Goal: Information Seeking & Learning: Find specific page/section

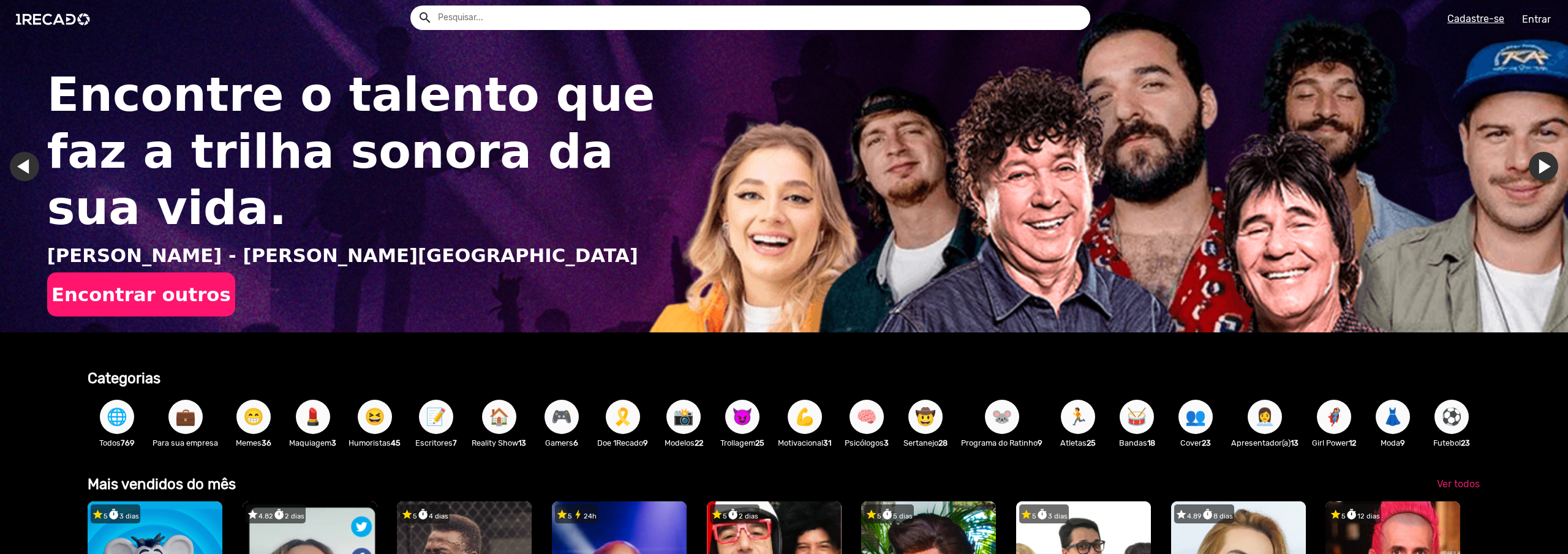
click at [718, 12] on input "text" at bounding box center [760, 18] width 662 height 25
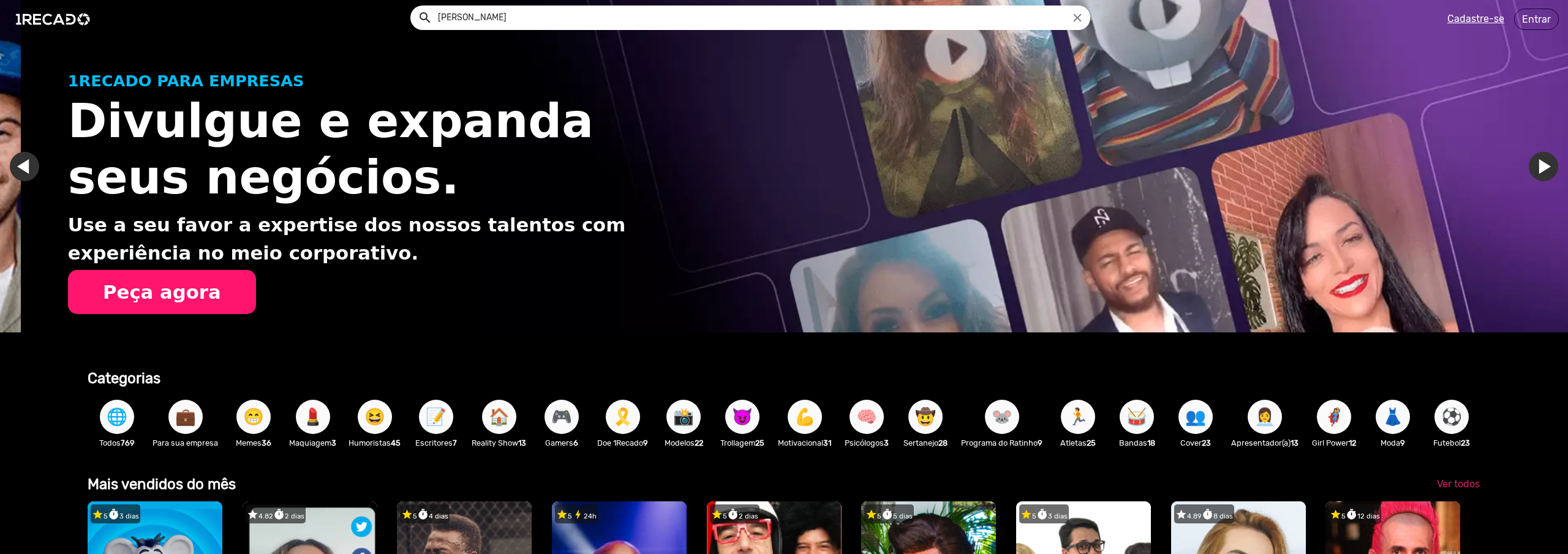
scroll to position [0, 1559]
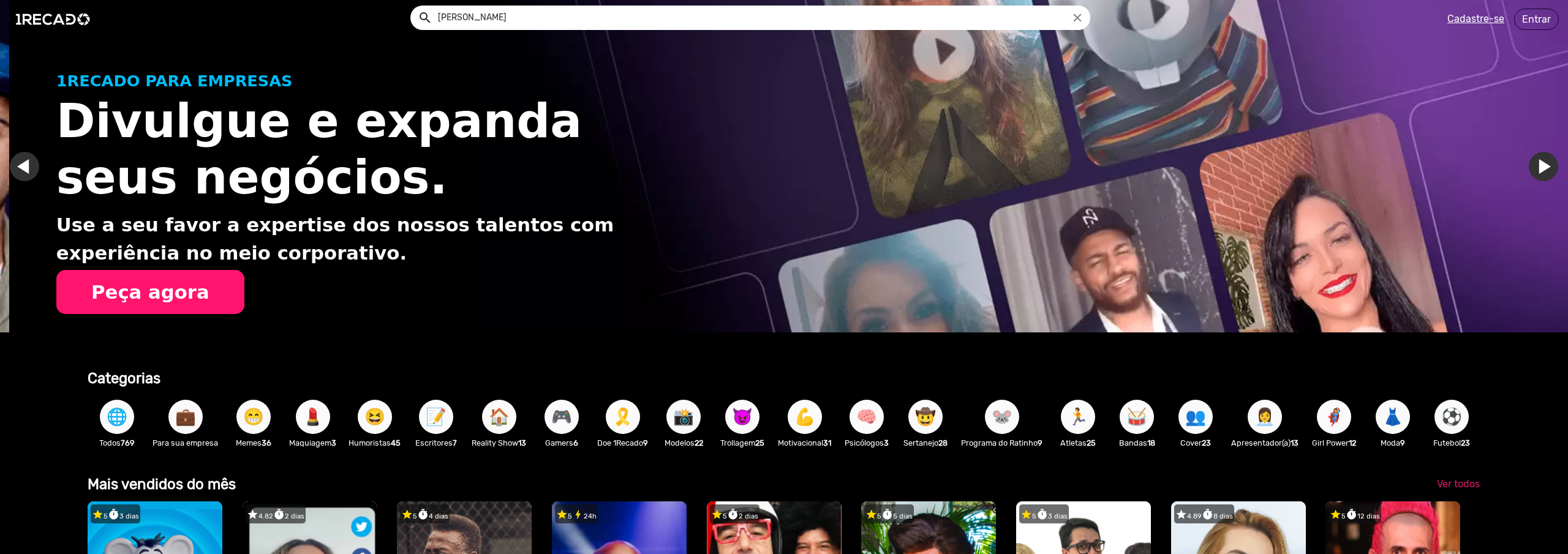
drag, startPoint x: 1565, startPoint y: 33, endPoint x: 1566, endPoint y: 91, distance: 58.0
click at [1566, 91] on div at bounding box center [784, 277] width 1568 height 554
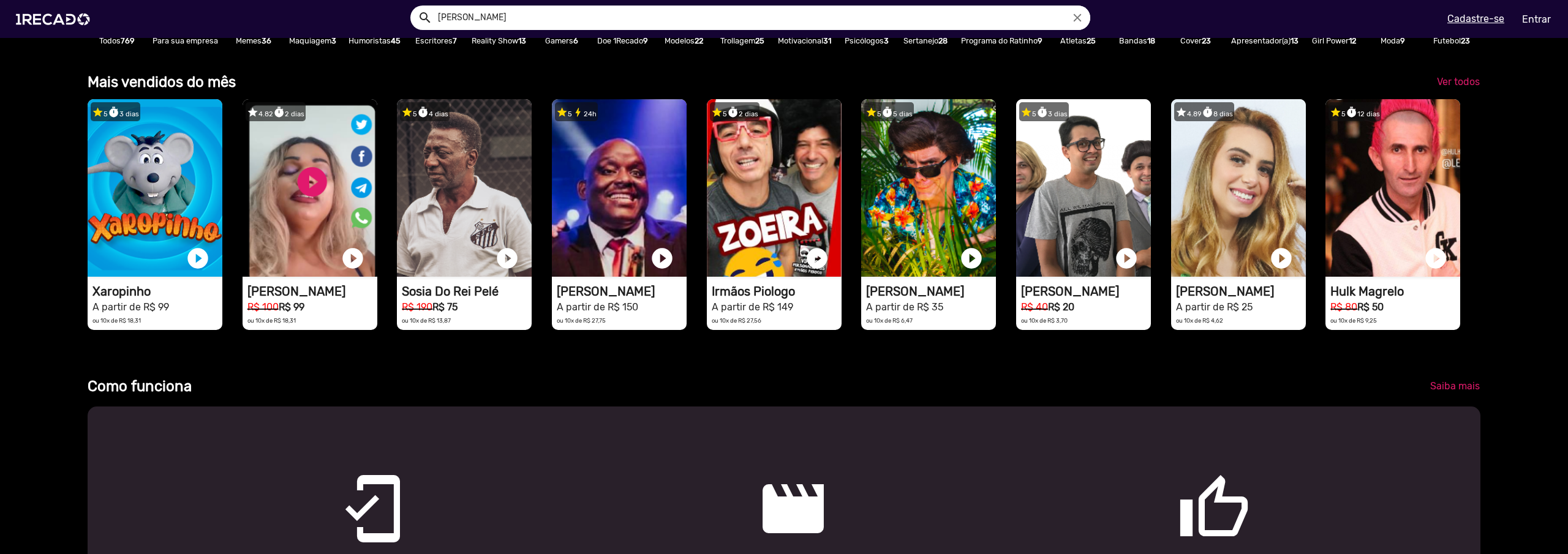
scroll to position [0, 3117]
click at [1459, 88] on span "Ver todos" at bounding box center [1458, 81] width 43 height 12
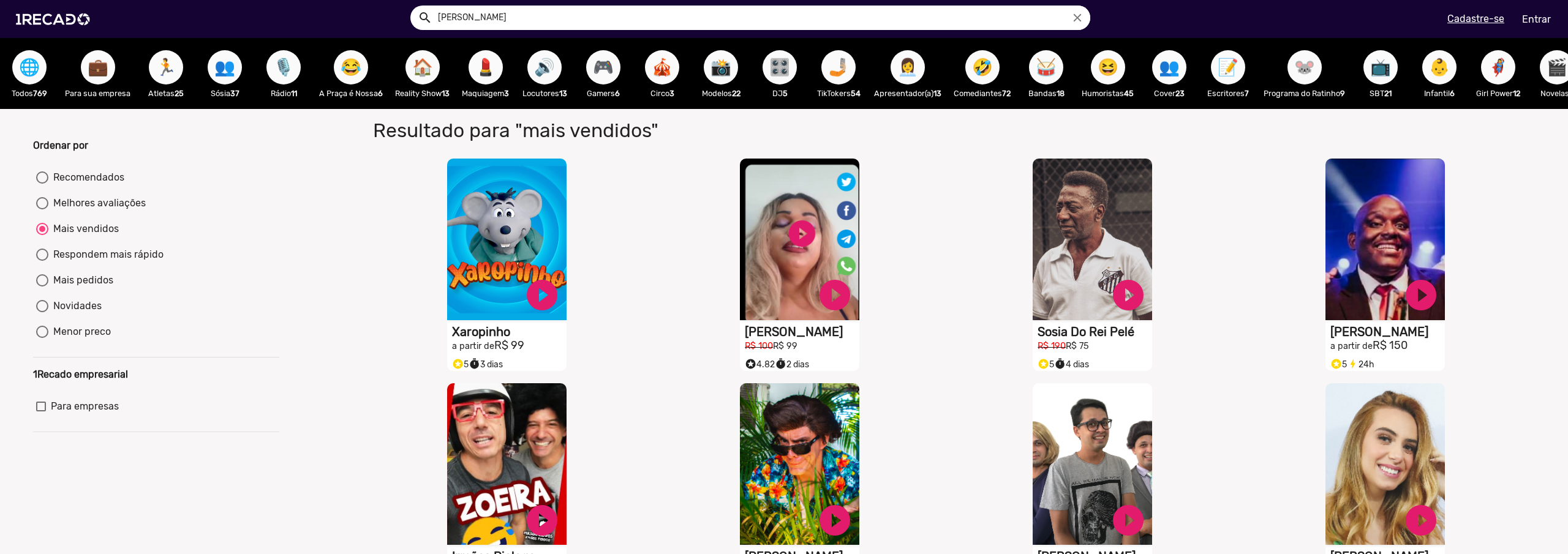
click at [462, 20] on input "[PERSON_NAME]" at bounding box center [760, 18] width 662 height 25
drag, startPoint x: 411, startPoint y: 20, endPoint x: 402, endPoint y: 20, distance: 9.0
click at [410, 20] on ng-autocomplete "[PERSON_NAME] close" at bounding box center [750, 18] width 680 height 25
type input "j"
radio input "true"
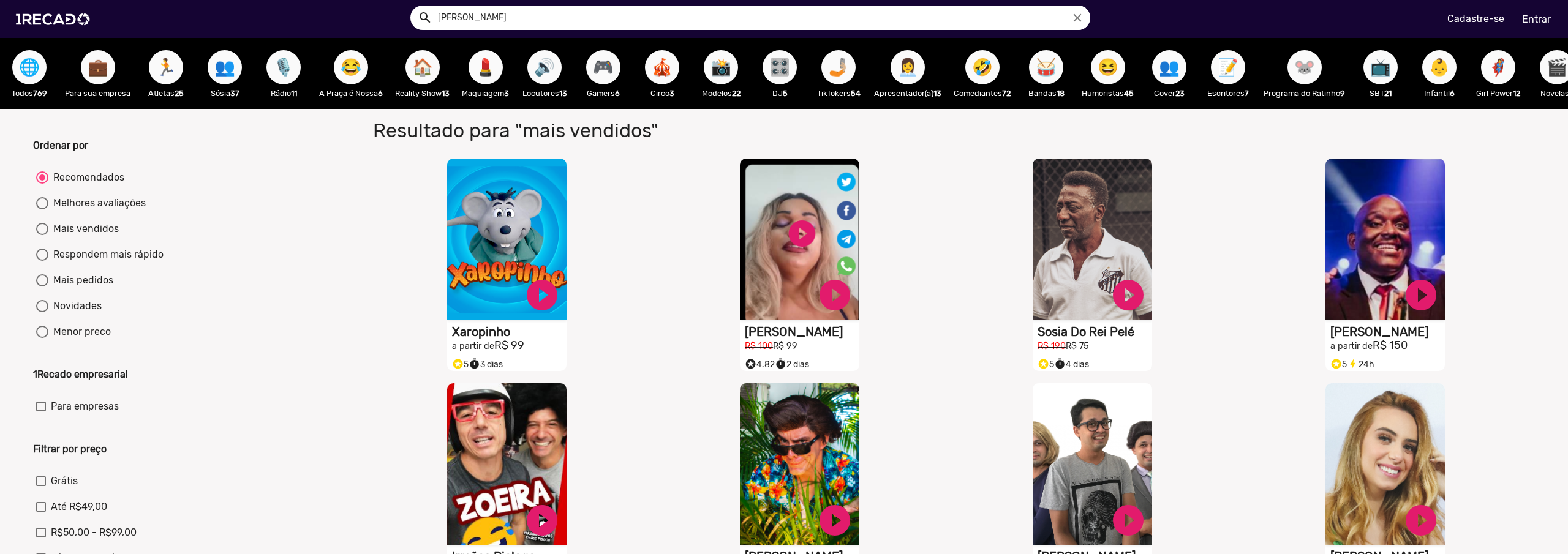
click at [413, 6] on button "search" at bounding box center [424, 17] width 22 height 22
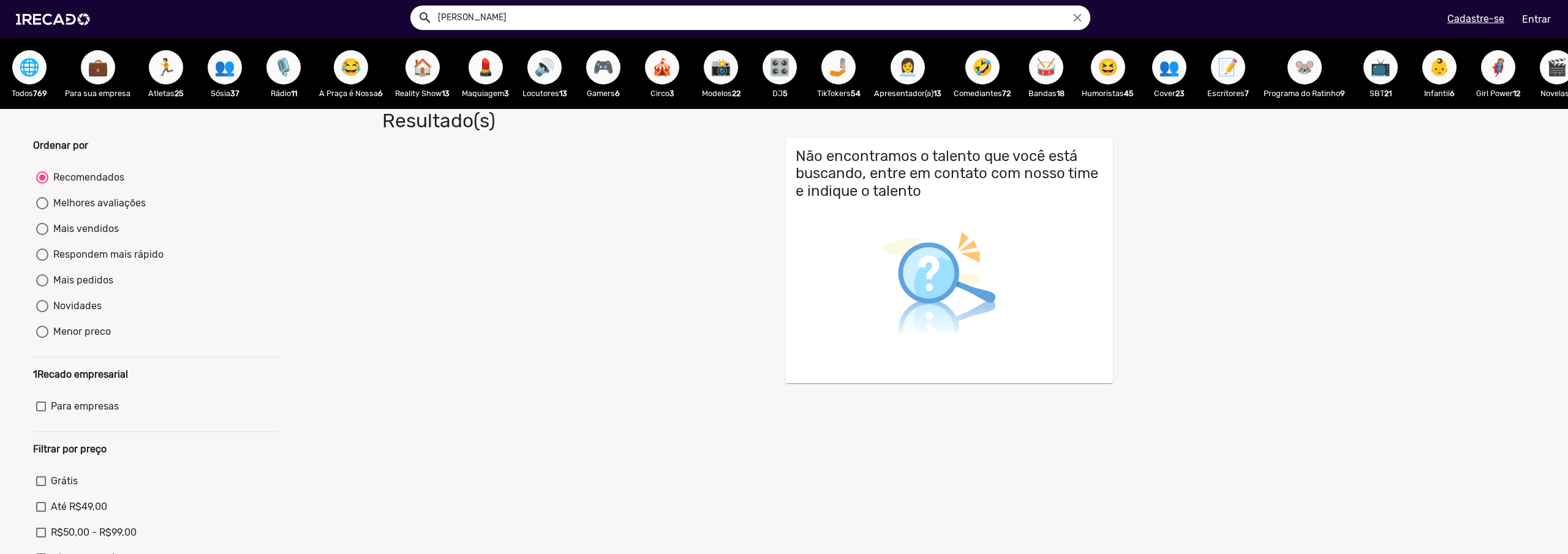
drag, startPoint x: 441, startPoint y: 20, endPoint x: 429, endPoint y: 20, distance: 12.0
click at [429, 20] on div "search [PERSON_NAME]" at bounding box center [750, 18] width 680 height 25
click at [433, 14] on button "search" at bounding box center [424, 17] width 22 height 22
click at [438, 17] on input "[PERSON_NAME]" at bounding box center [760, 18] width 662 height 25
drag, startPoint x: 504, startPoint y: 20, endPoint x: 367, endPoint y: 19, distance: 137.0
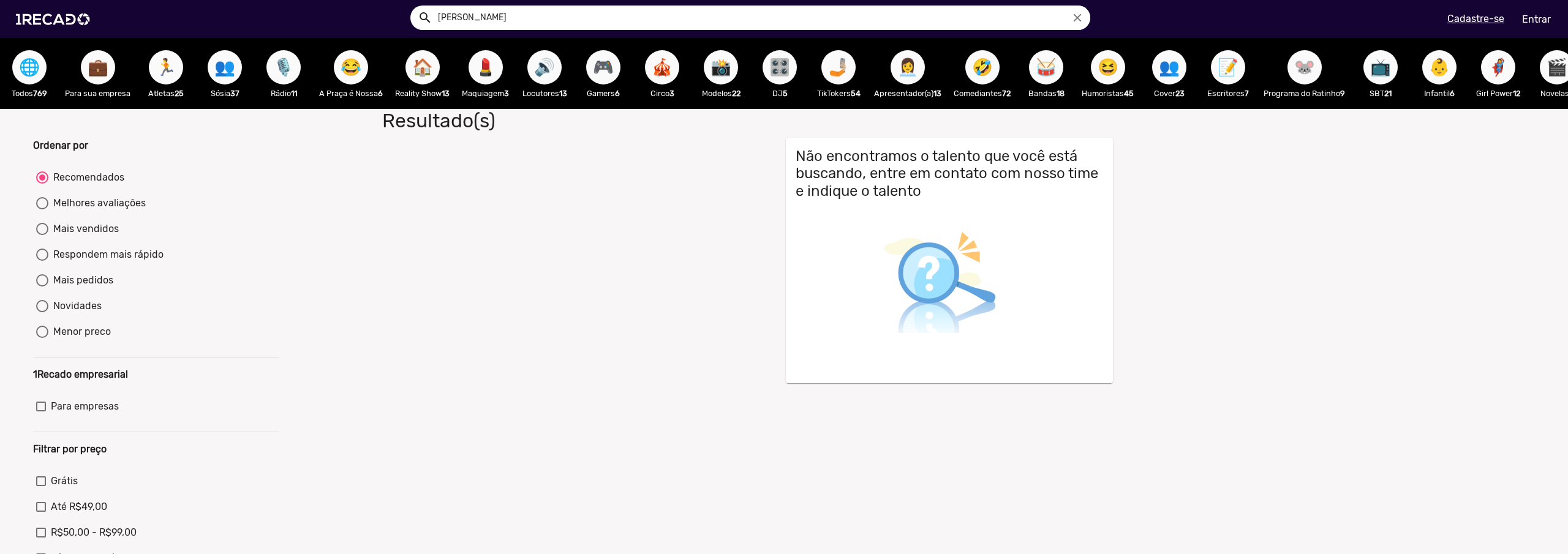
click at [410, 20] on ng-autocomplete "[PERSON_NAME]" at bounding box center [750, 18] width 680 height 25
type input "[GEOGRAPHIC_DATA]"
click at [413, 6] on button "search" at bounding box center [424, 17] width 22 height 22
